Goal: Entertainment & Leisure: Consume media (video, audio)

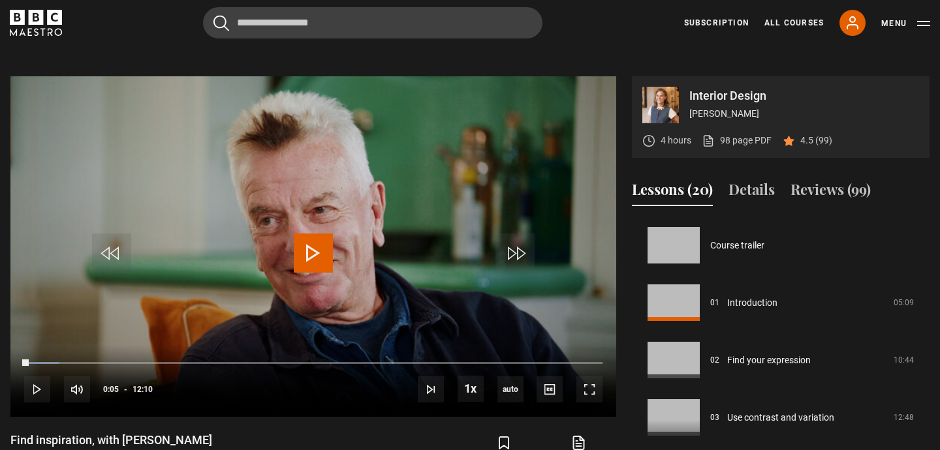
scroll to position [382, 0]
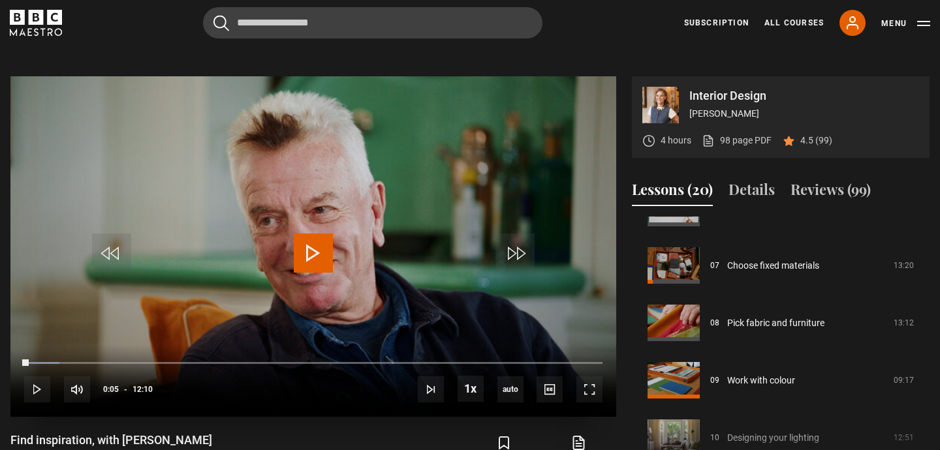
click at [311, 248] on span "Video Player" at bounding box center [313, 253] width 39 height 39
click at [592, 389] on span "Video Player" at bounding box center [589, 390] width 26 height 26
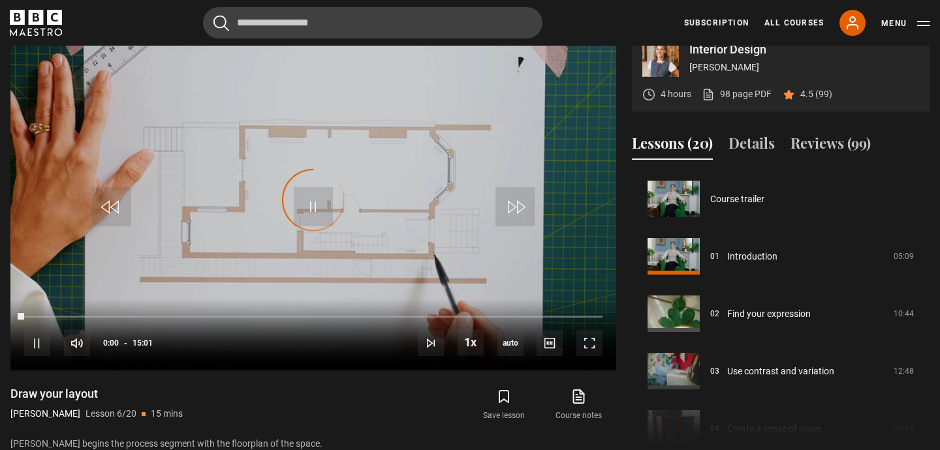
scroll to position [287, 0]
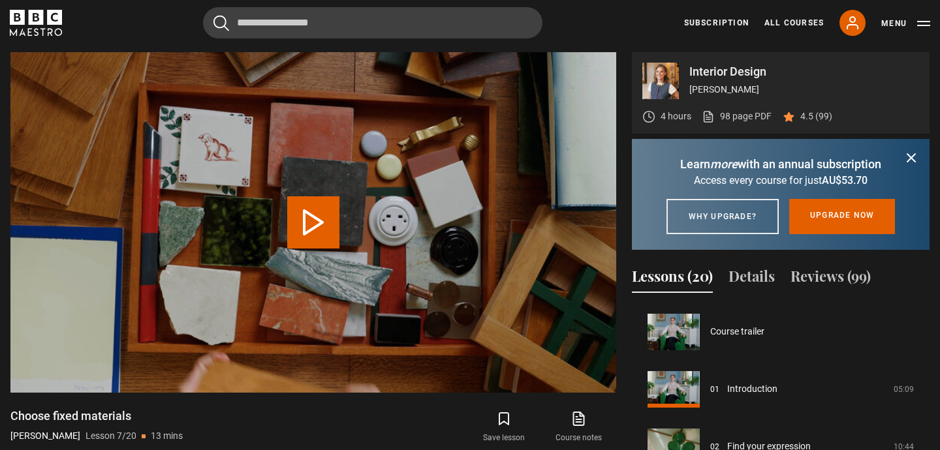
scroll to position [345, 0]
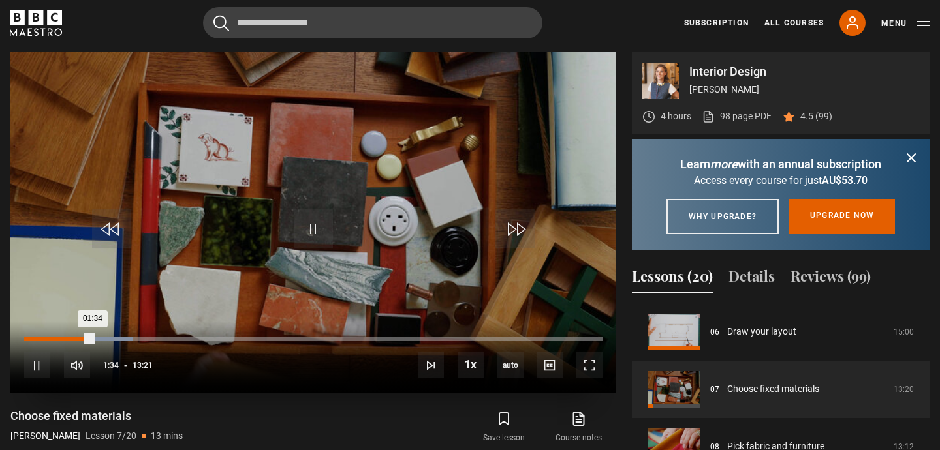
click at [27, 338] on div "01:34" at bounding box center [58, 339] width 69 height 4
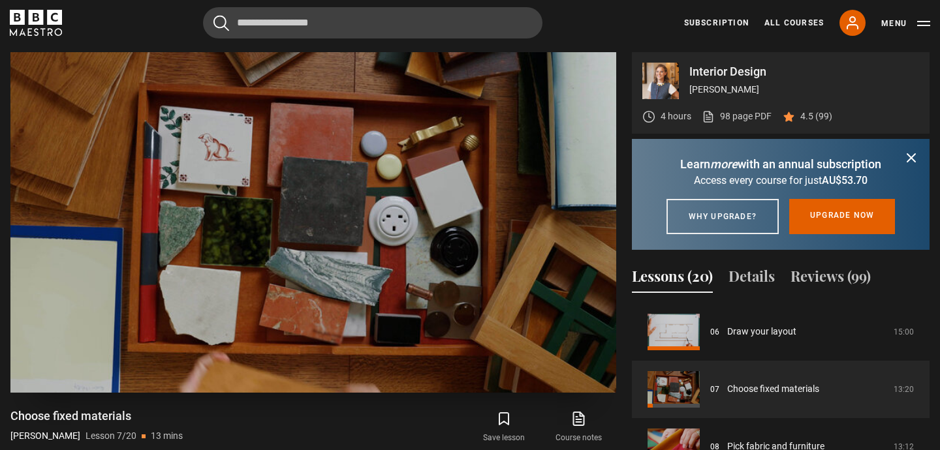
click at [390, 223] on video "Video Player" at bounding box center [313, 222] width 606 height 341
